Goal: Transaction & Acquisition: Register for event/course

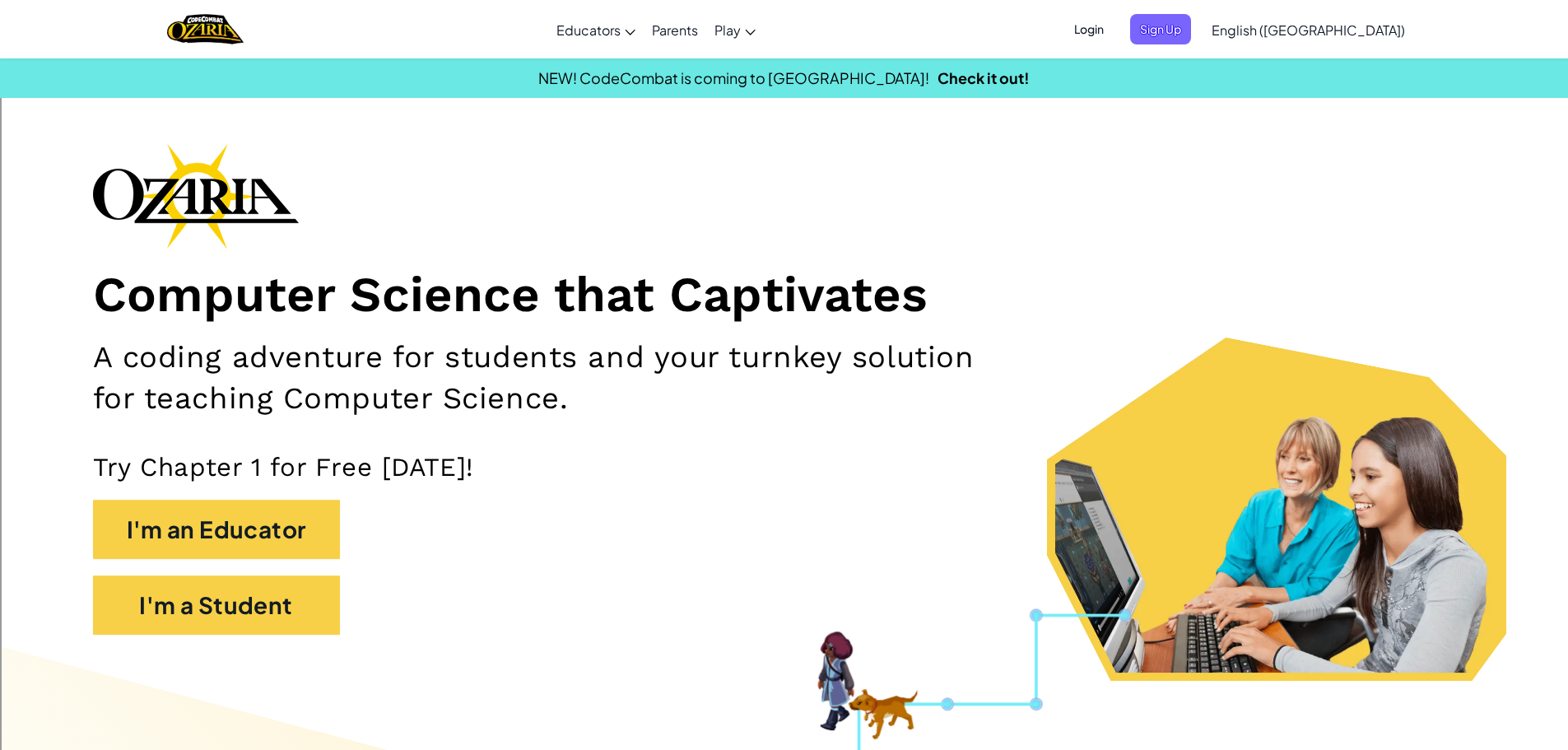
click at [321, 640] on div "I'm a Student" at bounding box center [784, 613] width 1382 height 76
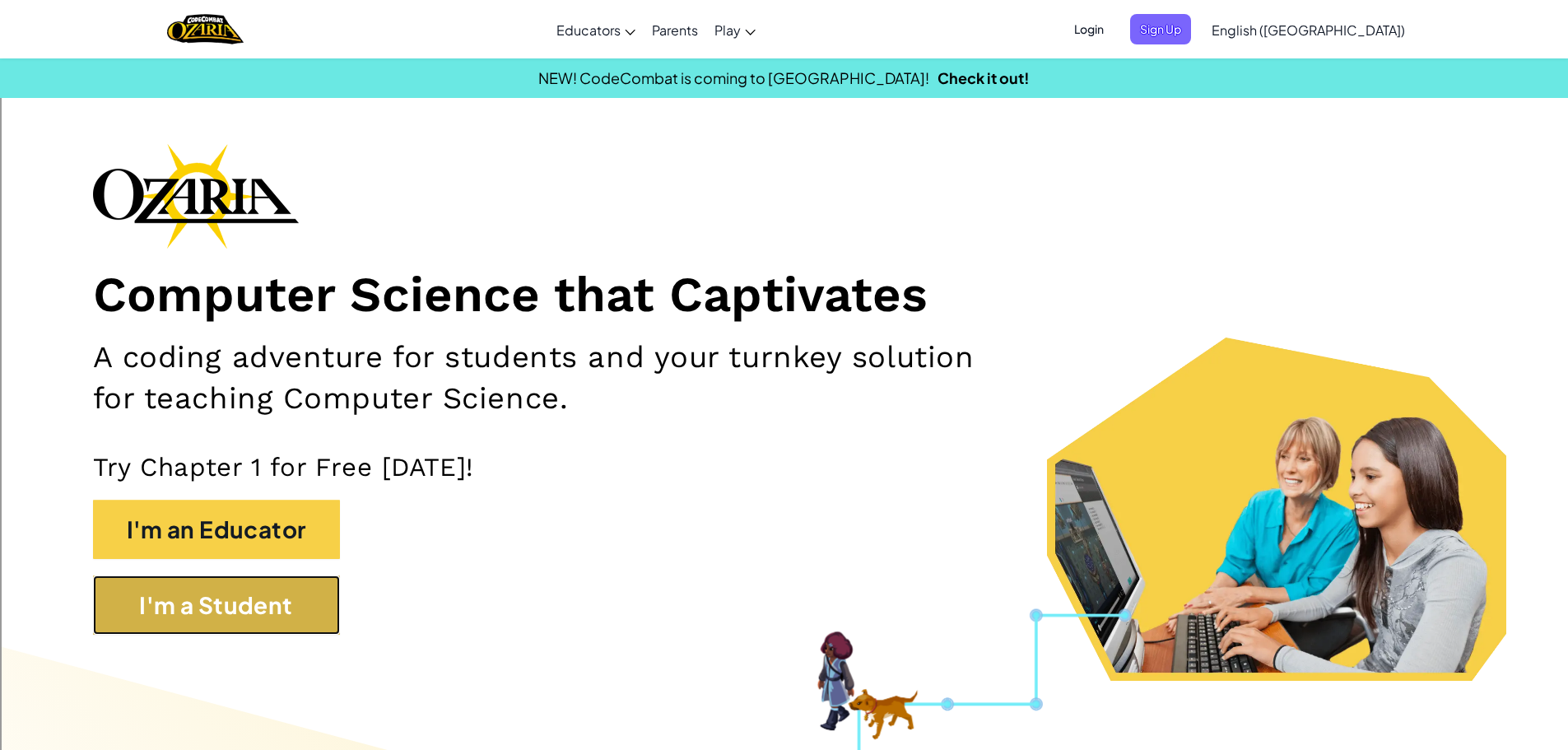
click at [338, 605] on button "I'm a Student" at bounding box center [217, 604] width 247 height 59
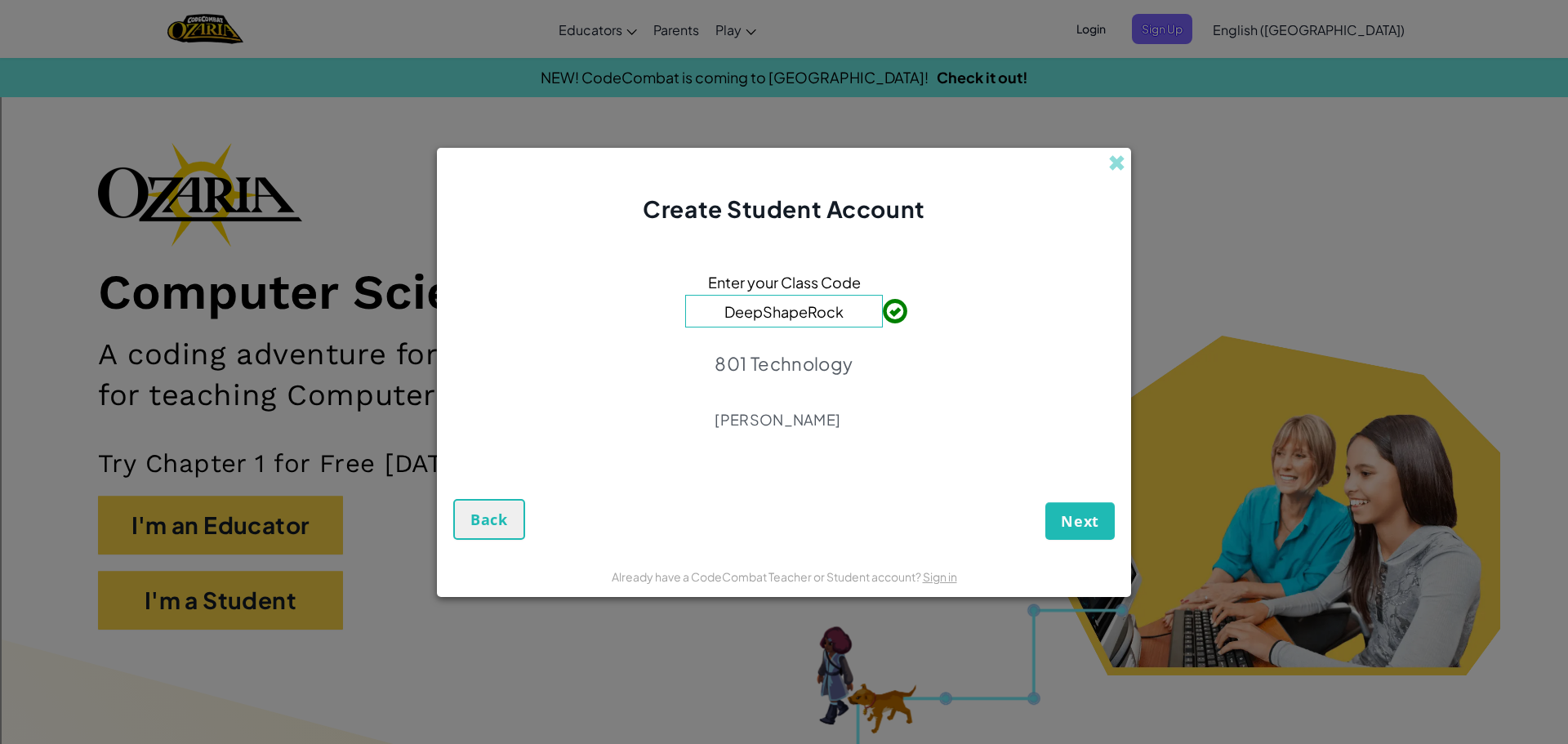
type input "DeepShapeRock"
click at [1068, 515] on span "Next" at bounding box center [1080, 520] width 39 height 19
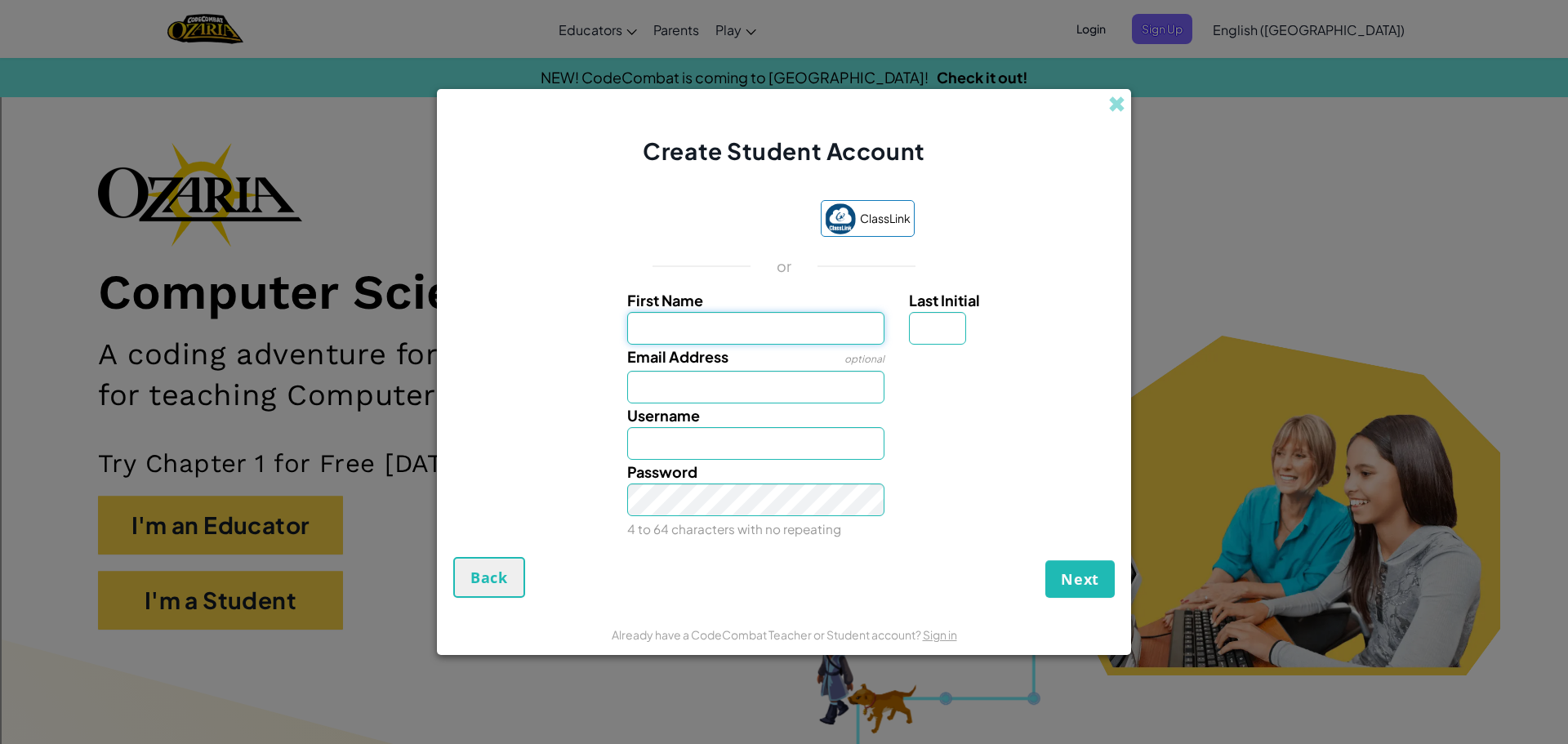
click at [758, 337] on input "First Name" at bounding box center [757, 329] width 258 height 33
type input "Layla"
click at [914, 332] on input "Last Initial" at bounding box center [937, 329] width 57 height 33
type input "J"
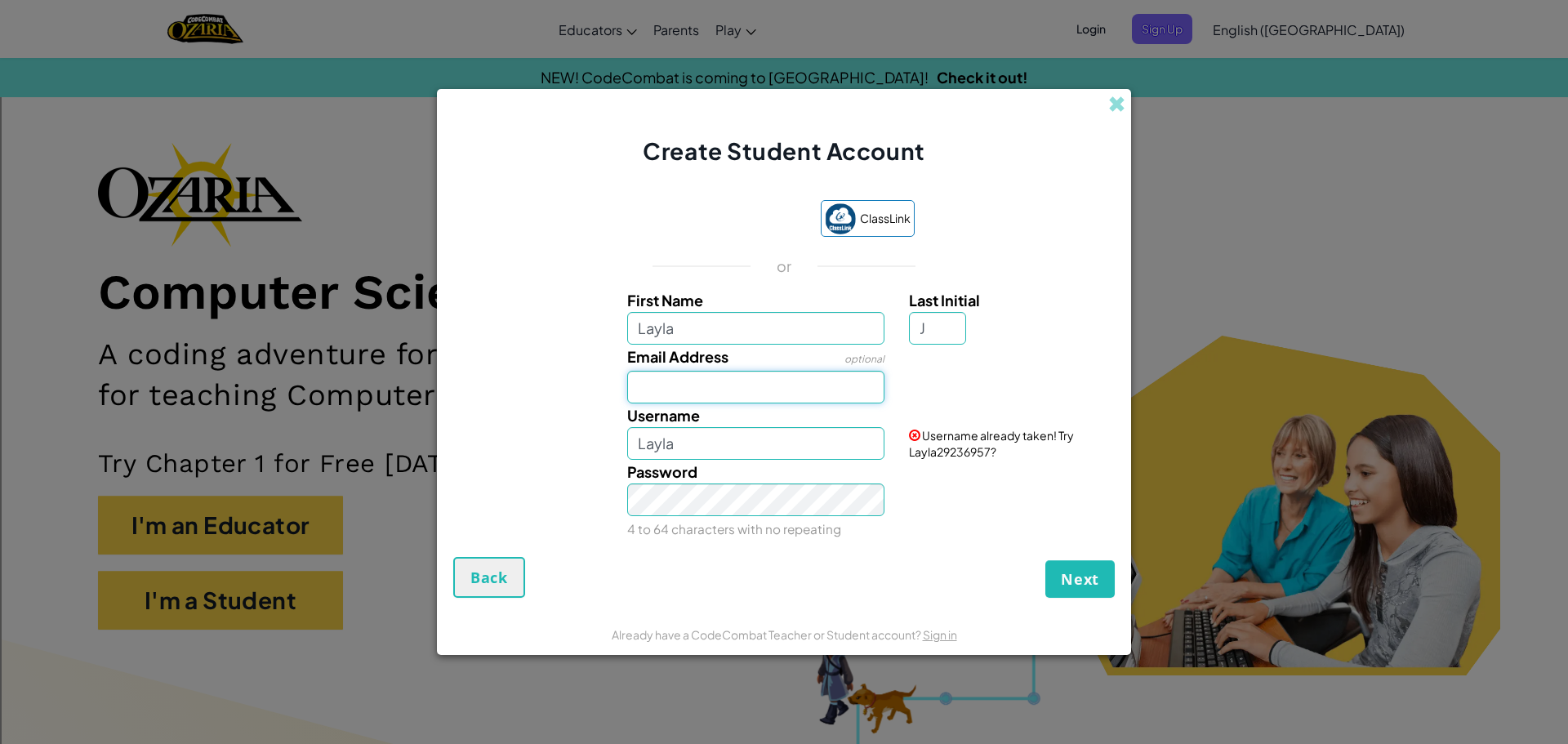
type input "LaylaJ"
click at [753, 394] on input "Email Address" at bounding box center [757, 387] width 258 height 33
type input "[EMAIL_ADDRESS][DOMAIN_NAME]"
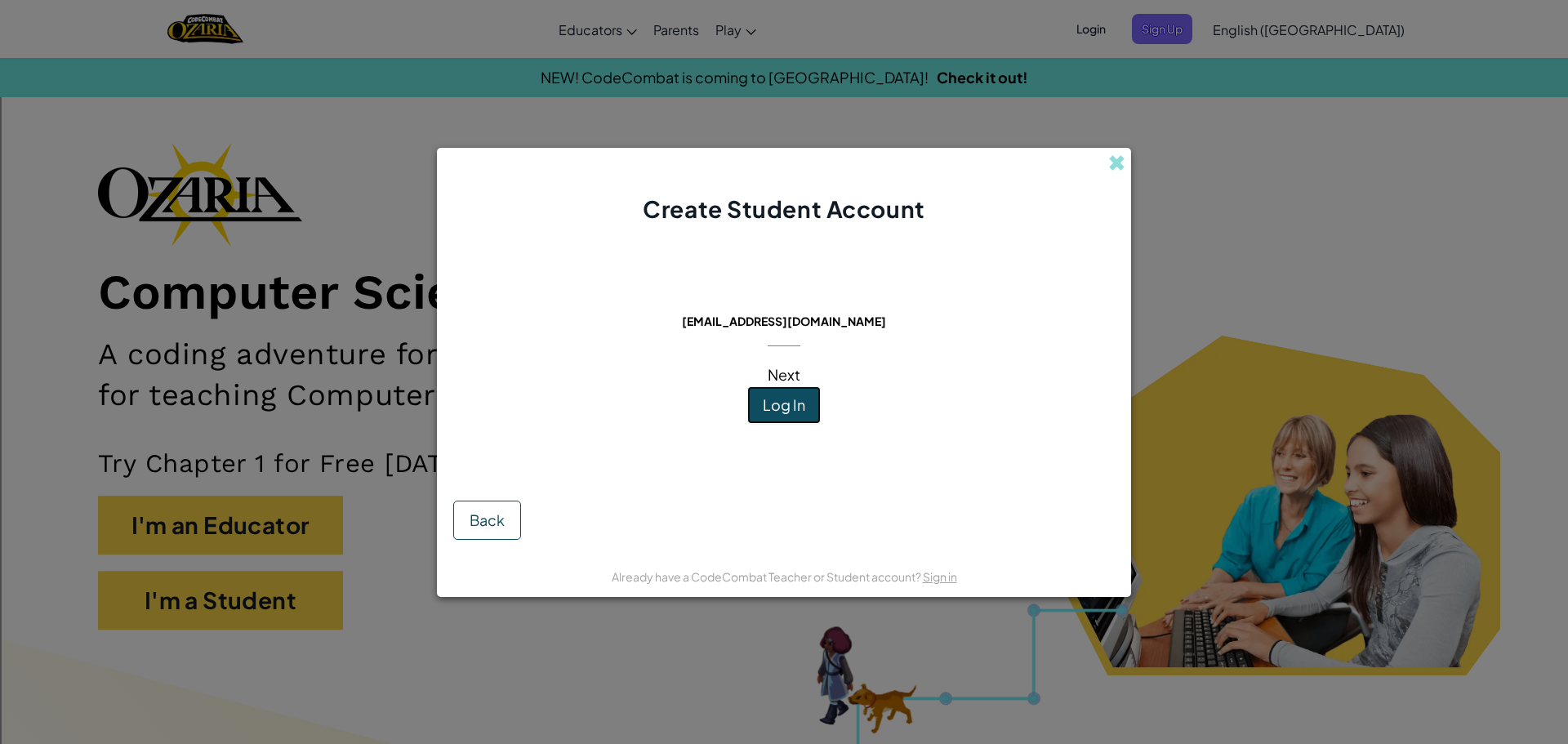
click at [777, 396] on span "Log In" at bounding box center [784, 404] width 42 height 18
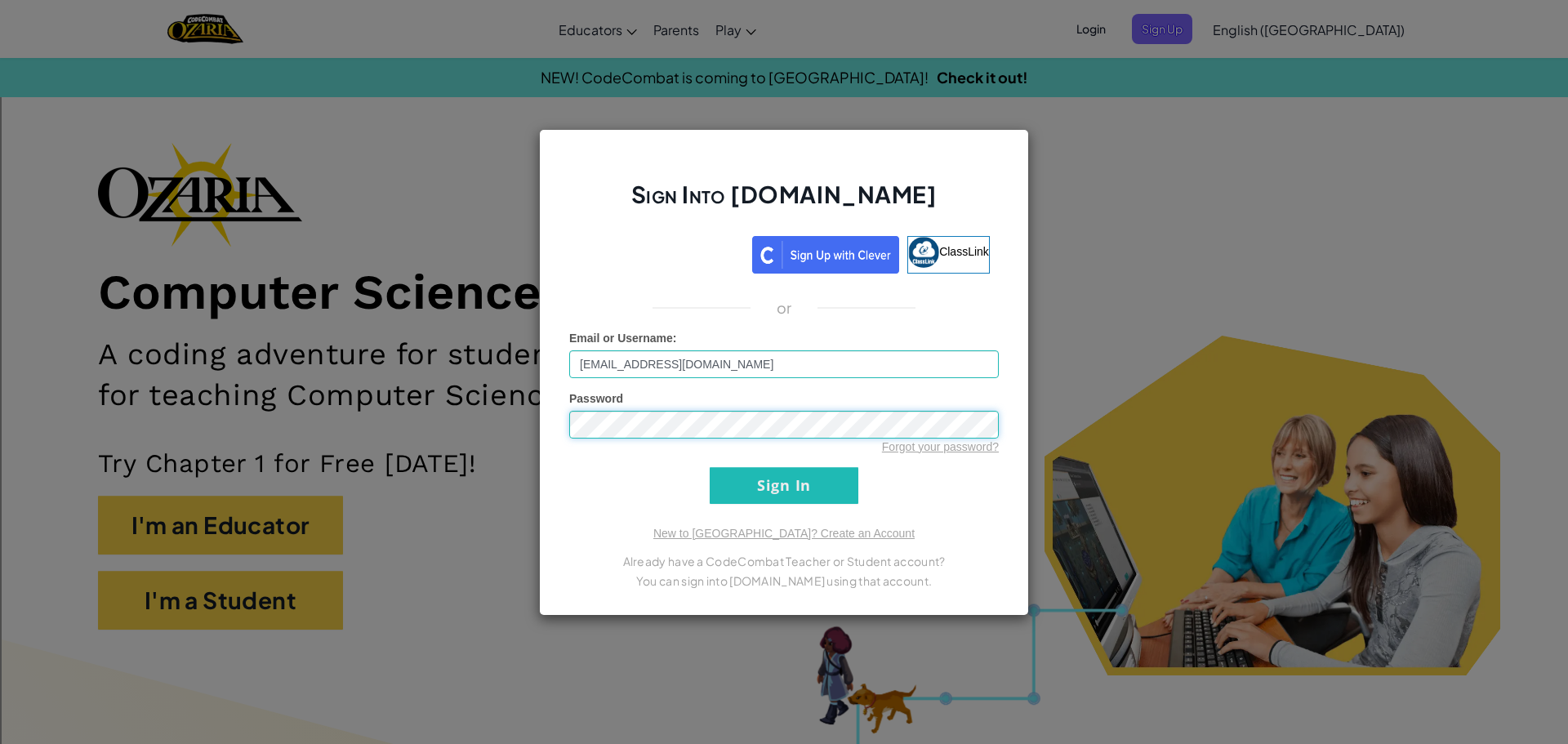
click at [710, 467] on input "Sign In" at bounding box center [784, 486] width 149 height 37
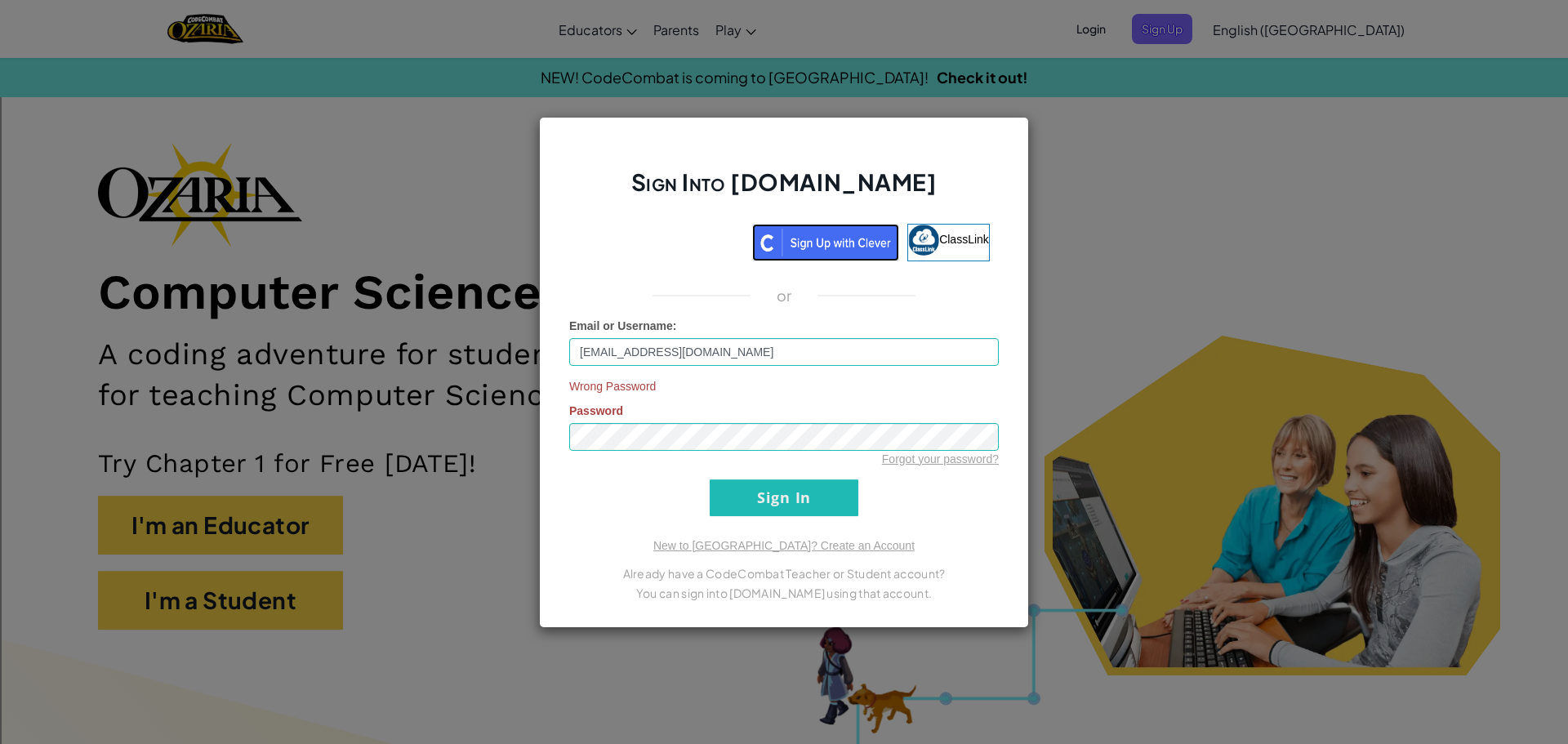
click at [823, 252] on img at bounding box center [825, 242] width 147 height 38
drag, startPoint x: 790, startPoint y: 478, endPoint x: 693, endPoint y: 310, distance: 194.0
click at [693, 310] on div "Sign Into [DOMAIN_NAME] ClassLink or Email or Username : [EMAIL_ADDRESS][DOMAIN…" at bounding box center [784, 372] width 490 height 511
